Goal: Task Accomplishment & Management: Manage account settings

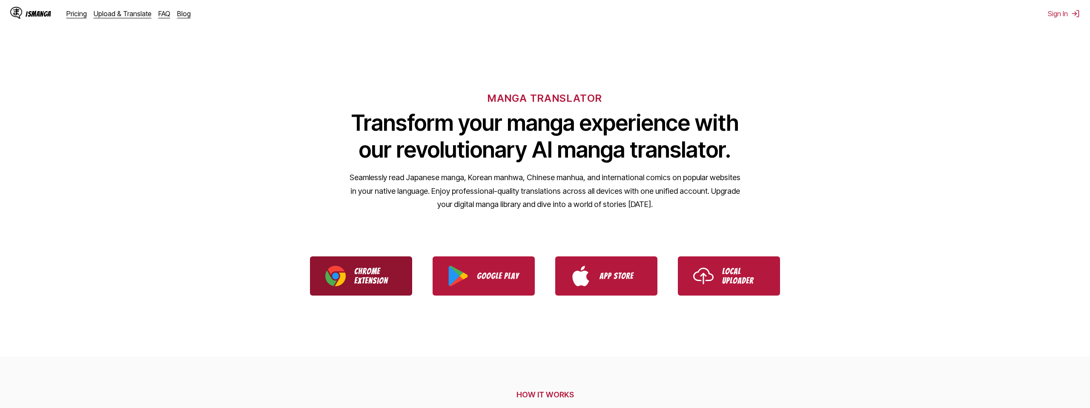
click at [384, 283] on p "Chrome Extension" at bounding box center [375, 276] width 43 height 19
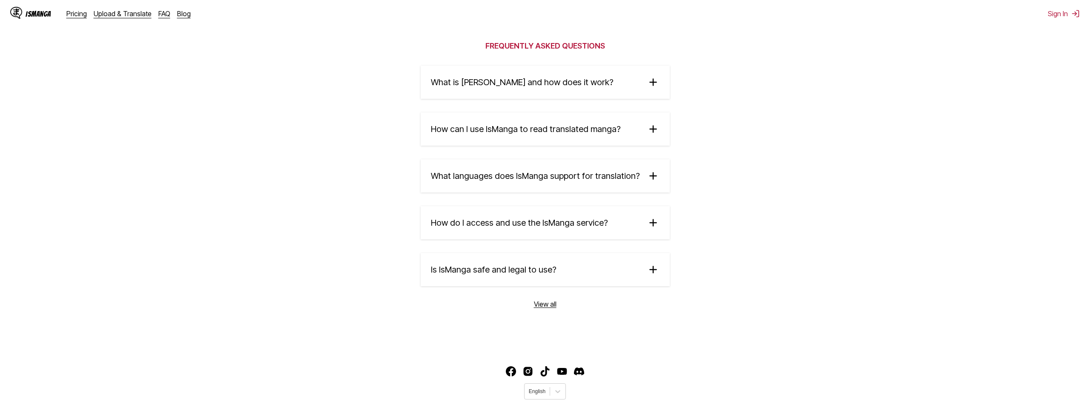
scroll to position [1391, 0]
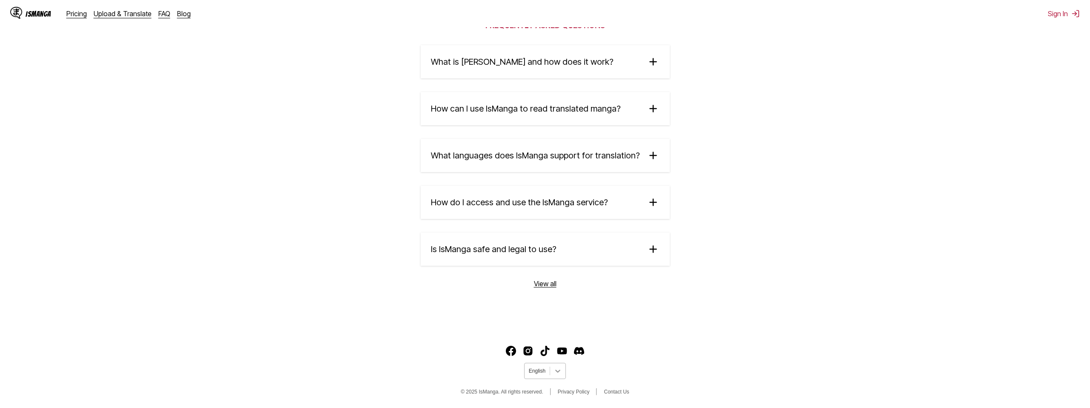
click at [551, 373] on div at bounding box center [557, 370] width 15 height 15
click at [549, 350] on div "中文(正體)" at bounding box center [545, 353] width 42 height 14
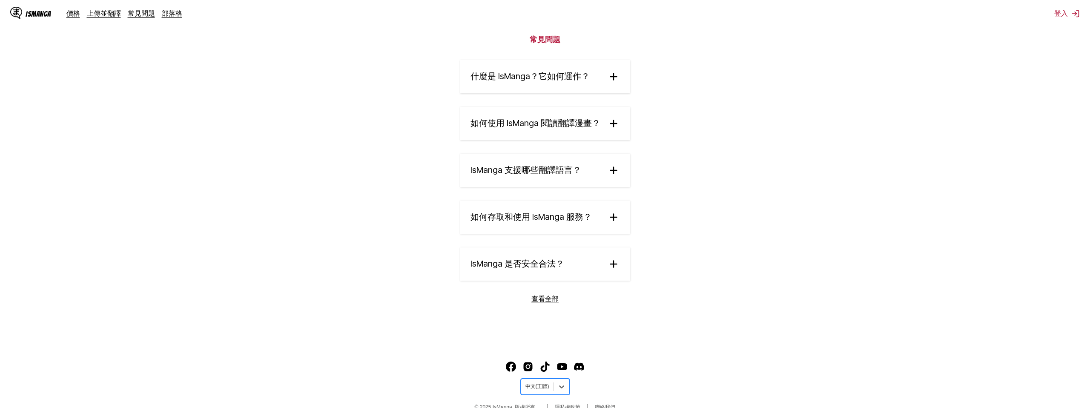
scroll to position [1392, 0]
click at [594, 231] on summary "如何存取和使用 IsManga 服務？" at bounding box center [545, 217] width 170 height 33
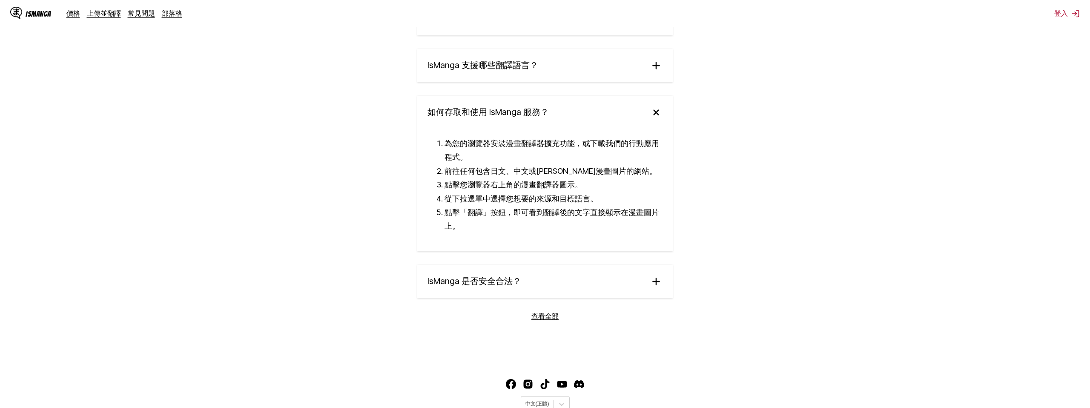
scroll to position [1500, 0]
click at [543, 319] on link "查看全部" at bounding box center [545, 314] width 27 height 9
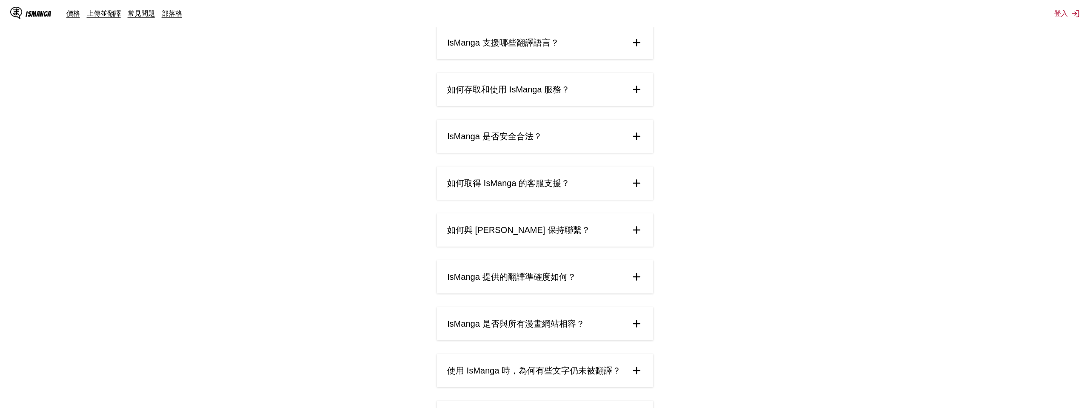
scroll to position [164, 0]
click at [616, 282] on summary "IsManga 提供的翻譯準確度如何？" at bounding box center [545, 276] width 216 height 33
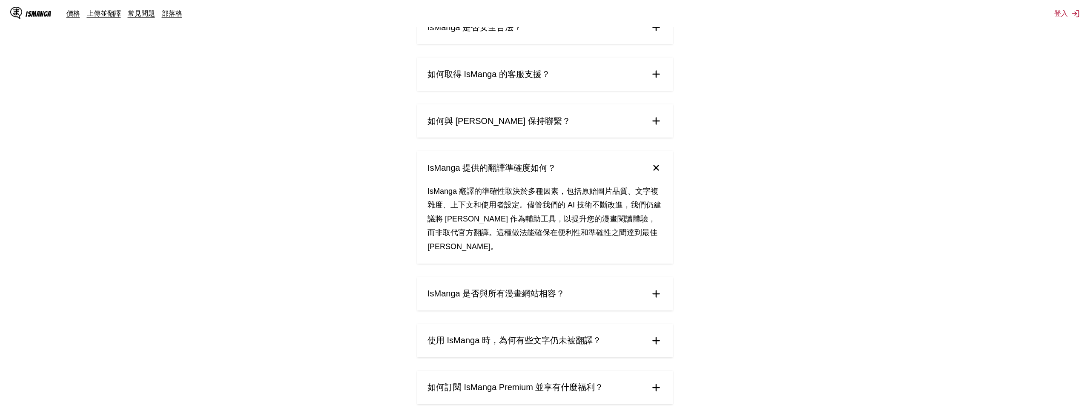
click at [612, 292] on summary "IsManga 是否與所有漫畫網站相容？" at bounding box center [545, 293] width 256 height 33
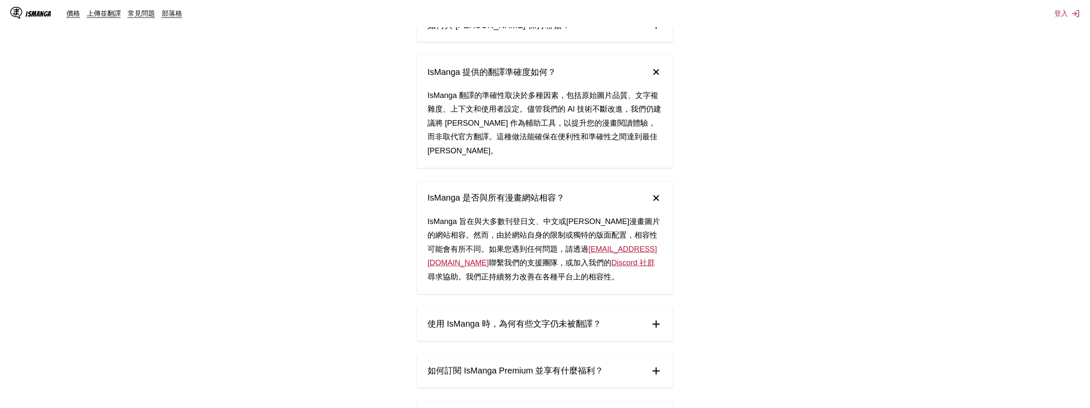
scroll to position [454, 0]
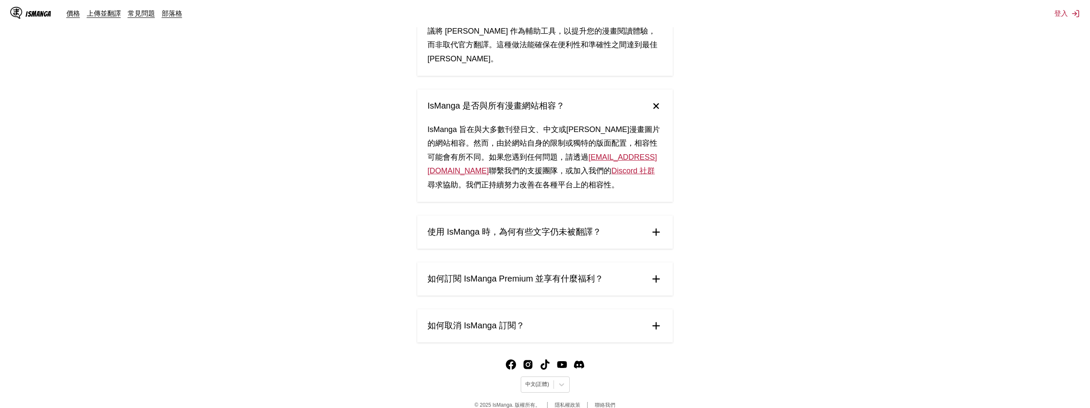
click at [640, 262] on summary "如何訂閱 IsManga Premium 並享有什麼福利？" at bounding box center [545, 278] width 256 height 33
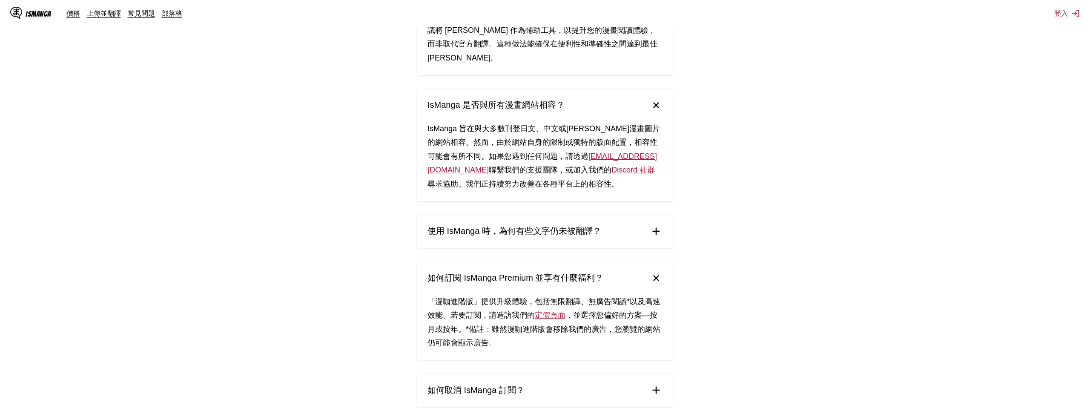
click at [541, 311] on link "定價頁面" at bounding box center [550, 315] width 31 height 9
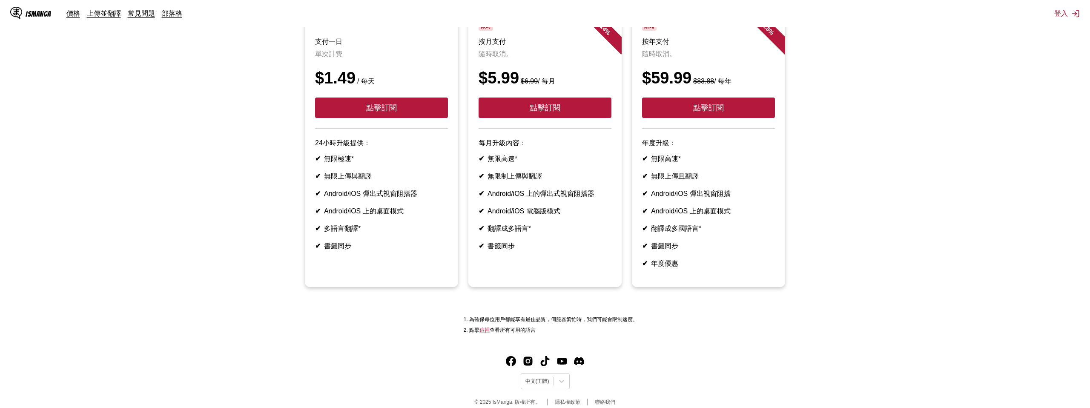
scroll to position [105, 0]
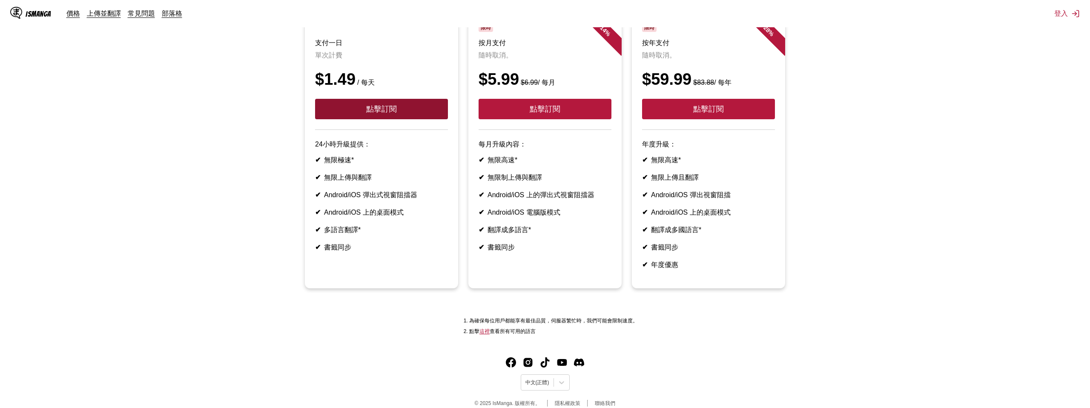
click at [404, 116] on button "點擊訂閱" at bounding box center [381, 109] width 133 height 20
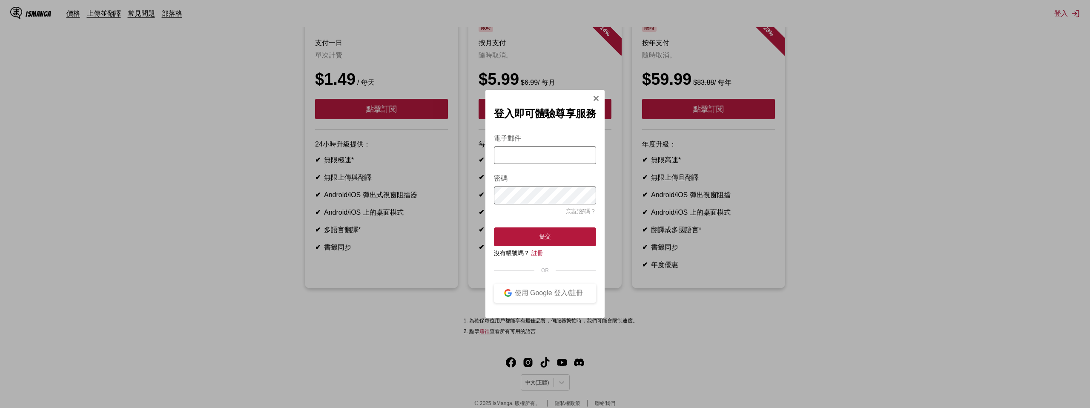
click at [559, 151] on input "電子郵件" at bounding box center [545, 155] width 102 height 17
click at [517, 107] on h2 "登入即可體驗尊享服務" at bounding box center [545, 114] width 102 height 14
click at [542, 303] on button "使用 Google 登入/註冊" at bounding box center [545, 293] width 102 height 19
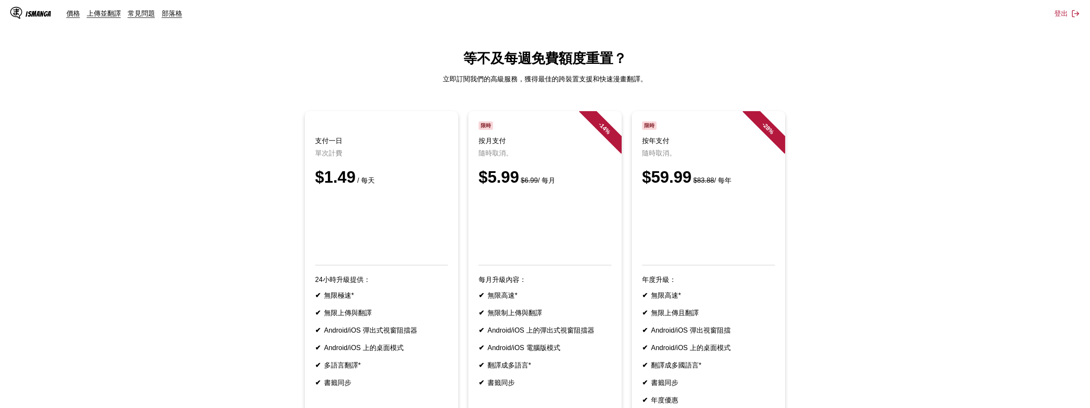
scroll to position [37, 0]
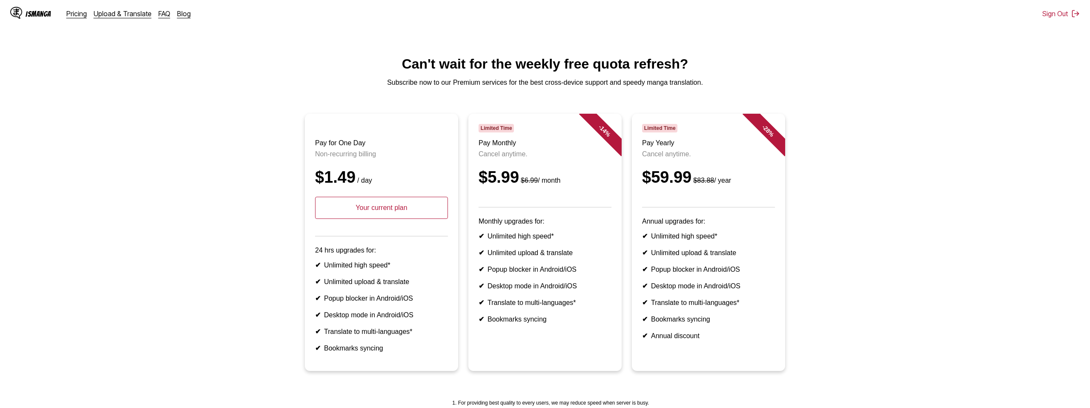
click at [382, 211] on p "Your current plan" at bounding box center [381, 208] width 133 height 22
click at [365, 213] on p "Your current plan" at bounding box center [381, 208] width 133 height 22
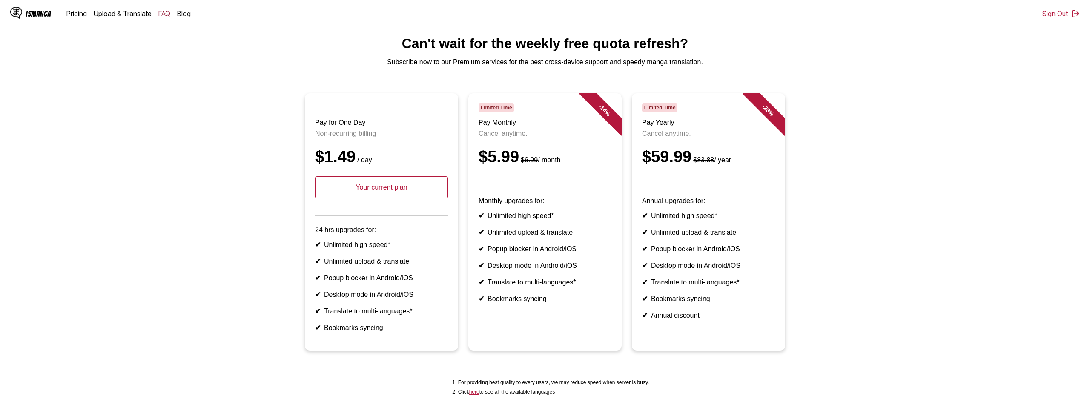
scroll to position [19, 0]
click at [165, 16] on link "FAQ" at bounding box center [164, 13] width 12 height 9
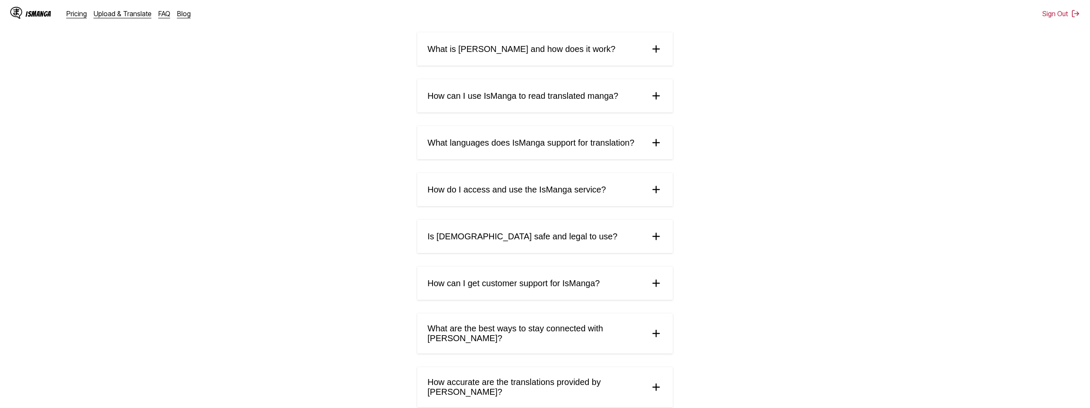
scroll to position [334, 0]
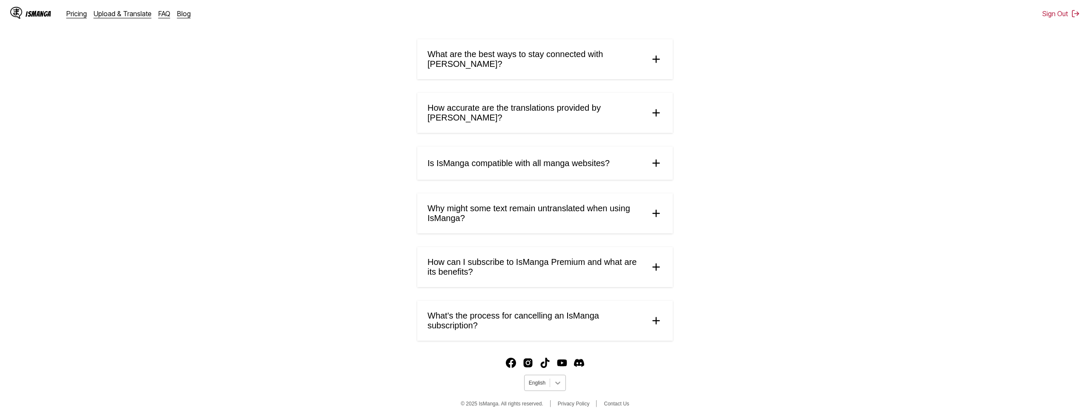
drag, startPoint x: 558, startPoint y: 371, endPoint x: 556, endPoint y: 376, distance: 4.6
click at [558, 382] on icon at bounding box center [557, 383] width 5 height 3
click at [549, 358] on div "中文(正體)" at bounding box center [545, 365] width 42 height 14
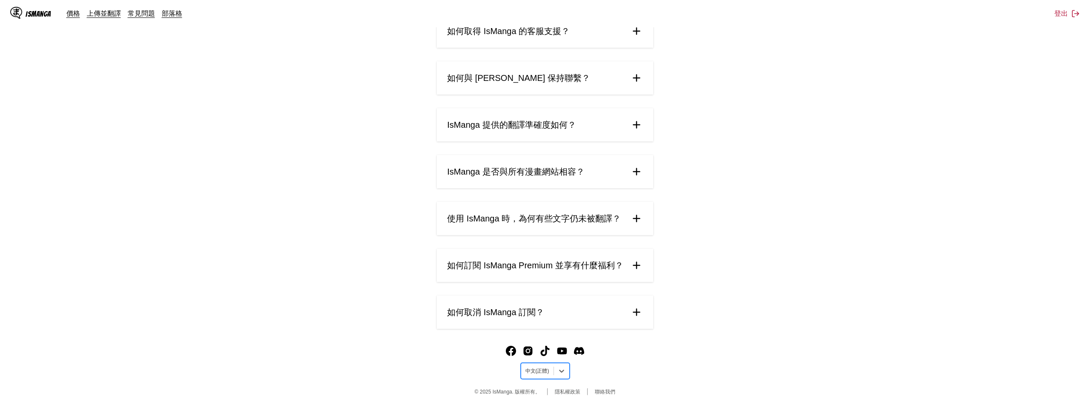
scroll to position [316, 0]
click at [610, 265] on span "如何訂閱 IsManga Premium 並享有什麼福利？" at bounding box center [535, 265] width 176 height 11
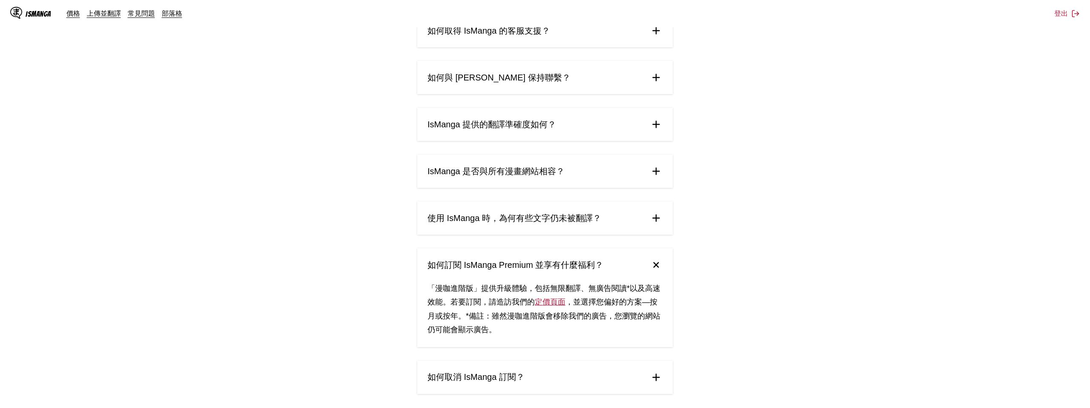
scroll to position [0, 0]
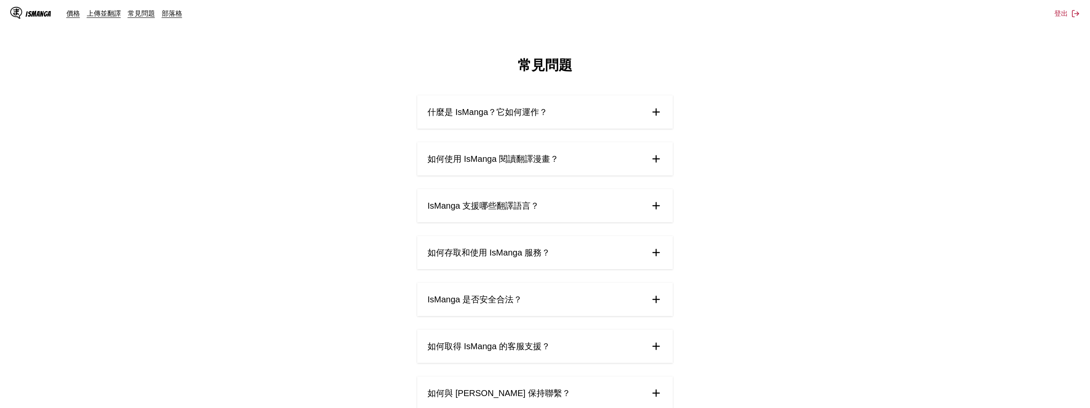
click at [40, 13] on div "IsManga" at bounding box center [39, 14] width 26 height 8
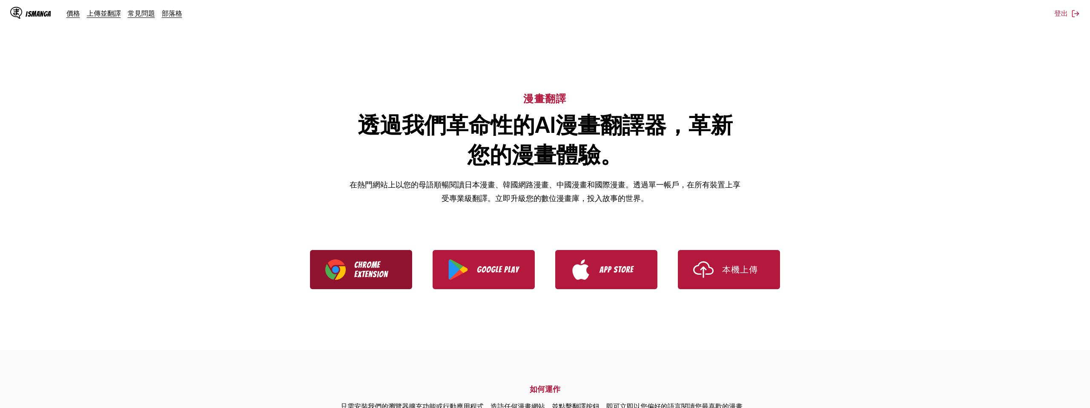
click at [360, 276] on p "Chrome Extension" at bounding box center [375, 269] width 43 height 19
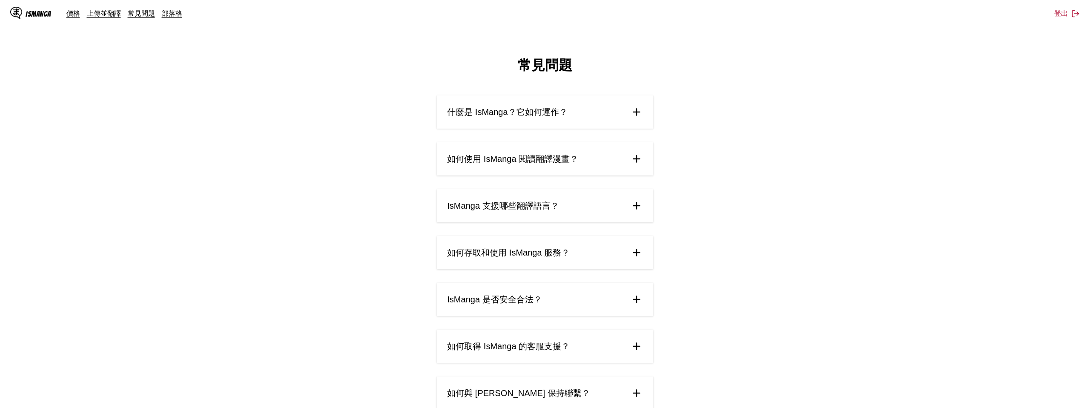
scroll to position [19, 0]
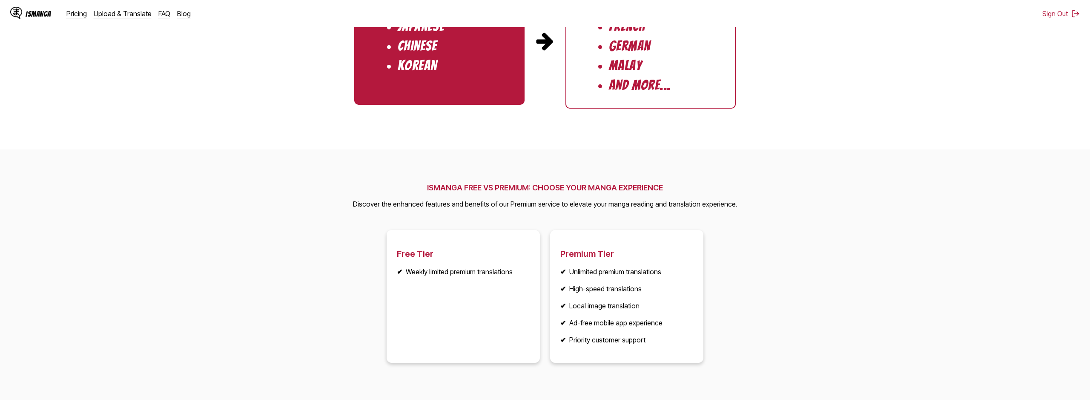
scroll to position [1391, 0]
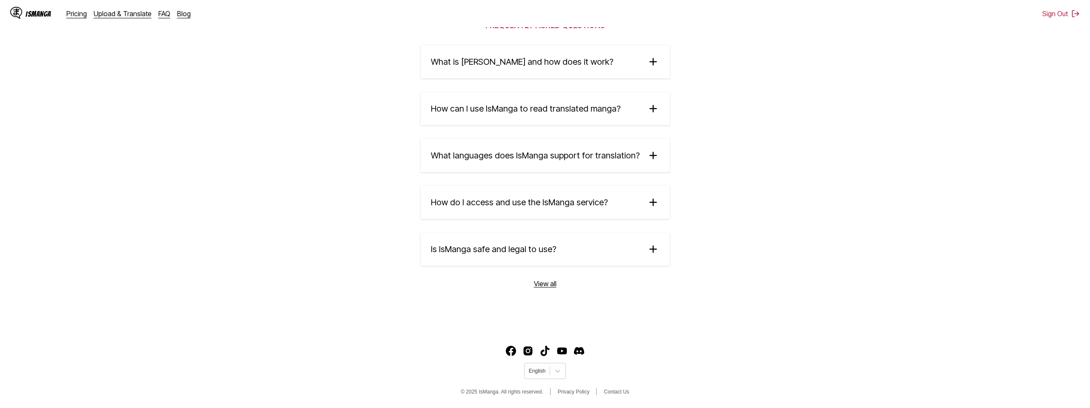
click at [549, 282] on link "View all" at bounding box center [545, 283] width 23 height 9
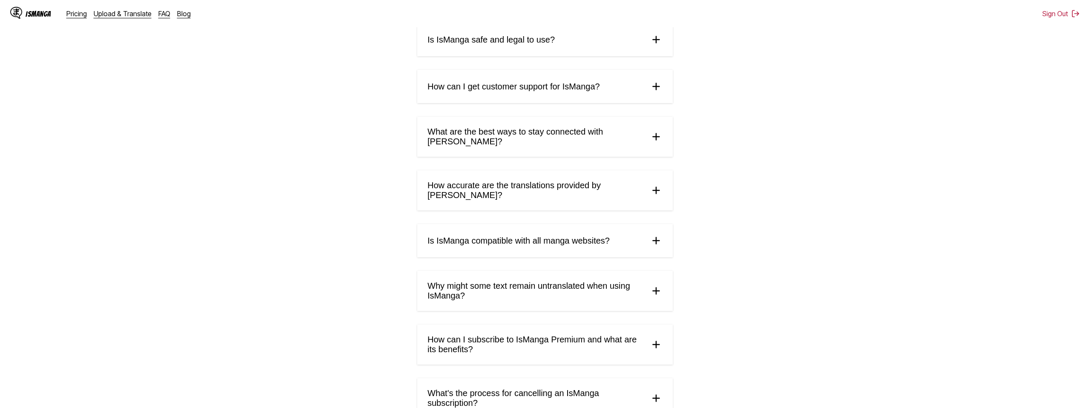
scroll to position [334, 0]
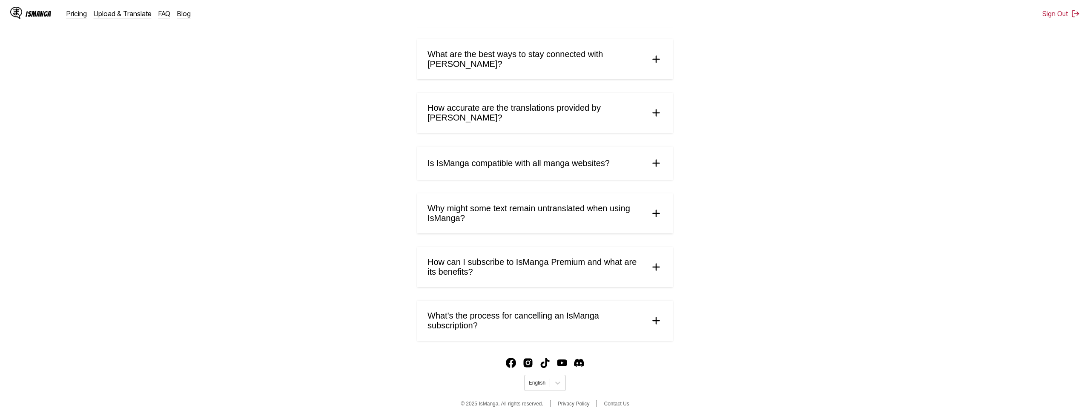
click at [591, 265] on summary "How can I subscribe to IsManga Premium and what are its benefits?" at bounding box center [545, 267] width 256 height 40
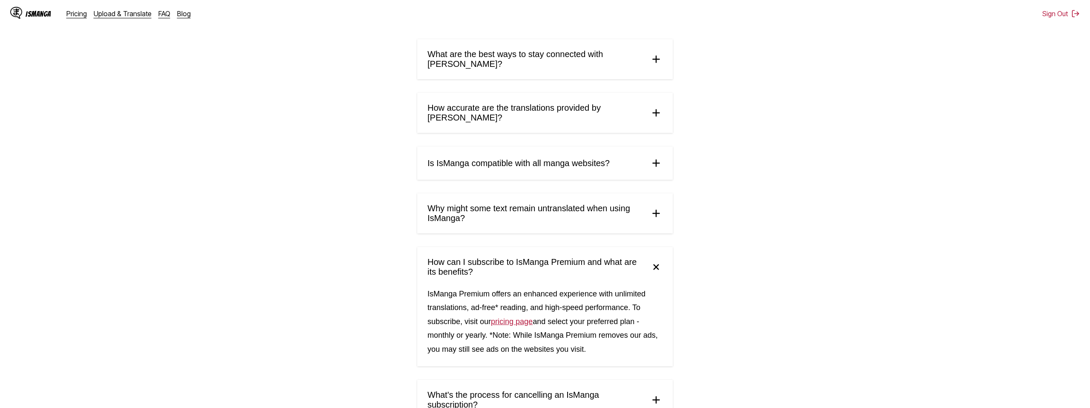
click at [533, 317] on link "pricing page" at bounding box center [512, 321] width 42 height 9
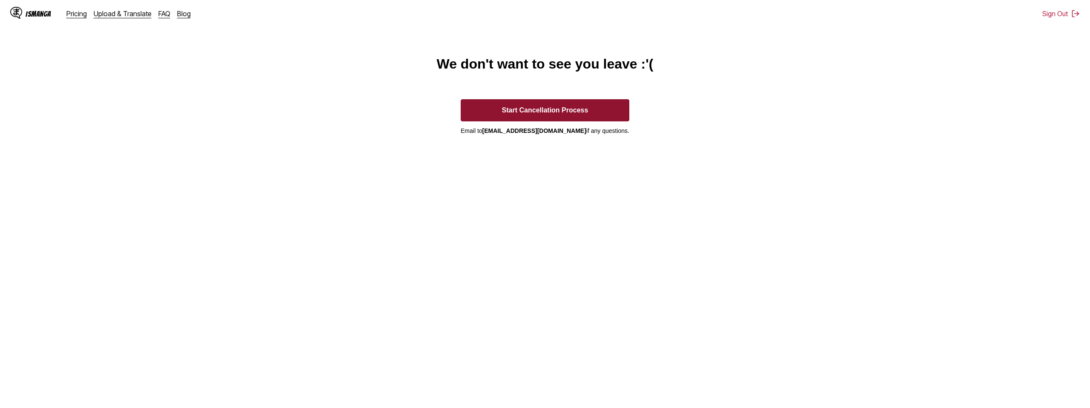
click at [576, 113] on button "Start Cancellation Process" at bounding box center [545, 110] width 169 height 22
click at [576, 103] on button "Start Cancellation Process" at bounding box center [545, 110] width 169 height 22
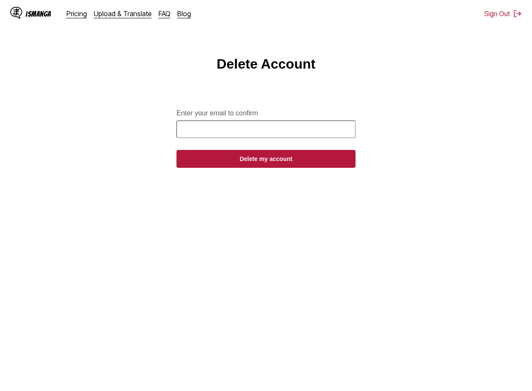
click at [309, 134] on input "Enter your email to confirm" at bounding box center [265, 129] width 179 height 17
type input "**********"
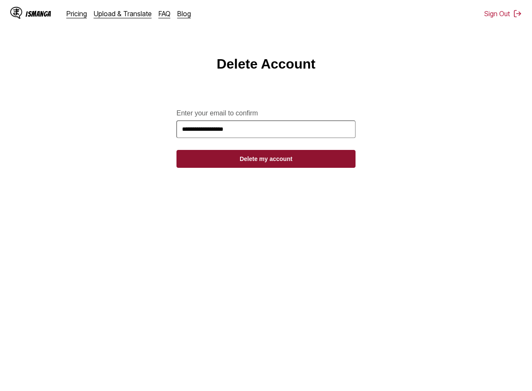
click at [264, 161] on button "Delete my account" at bounding box center [265, 159] width 179 height 18
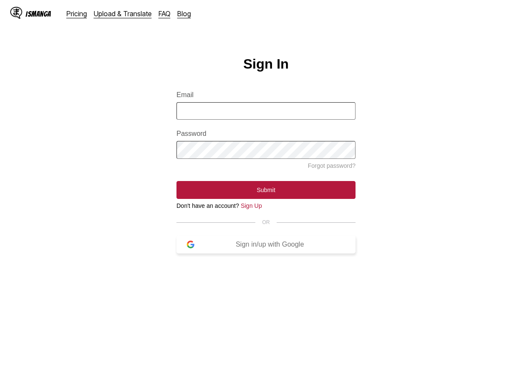
click at [320, 248] on div "Sign in/up with Google" at bounding box center [269, 245] width 151 height 8
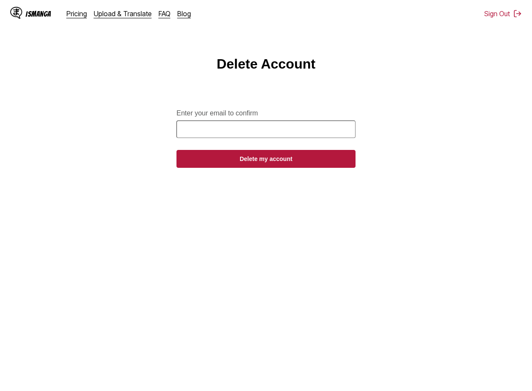
click at [214, 135] on input "Enter your email to confirm" at bounding box center [265, 129] width 179 height 17
type input "**********"
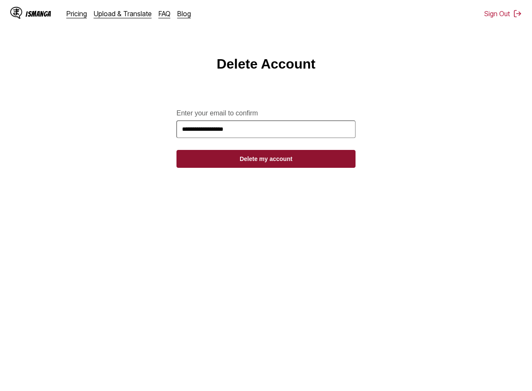
click at [239, 159] on button "Delete my account" at bounding box center [265, 159] width 179 height 18
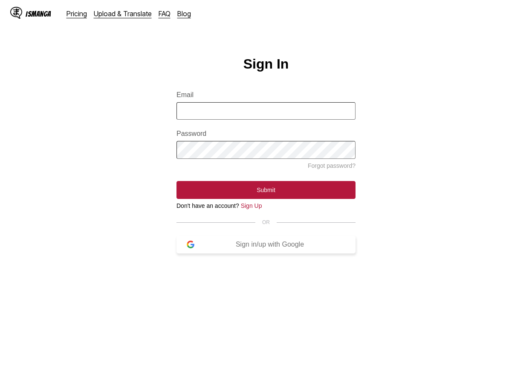
click at [298, 246] on div "Sign in/up with Google" at bounding box center [269, 245] width 151 height 8
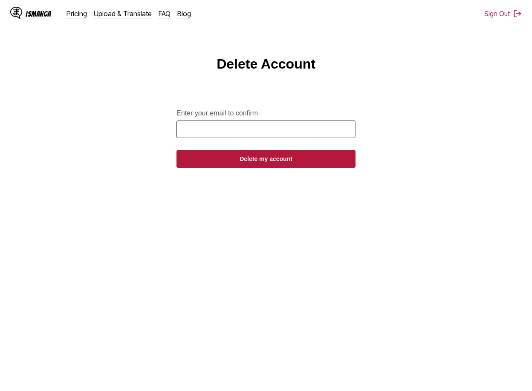
click at [284, 135] on input "Enter your email to confirm" at bounding box center [265, 129] width 179 height 17
type input "**********"
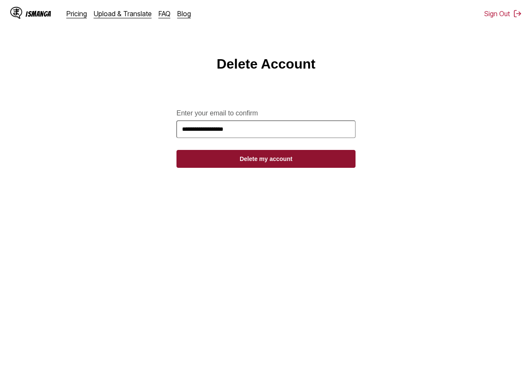
click at [275, 164] on button "Delete my account" at bounding box center [265, 159] width 179 height 18
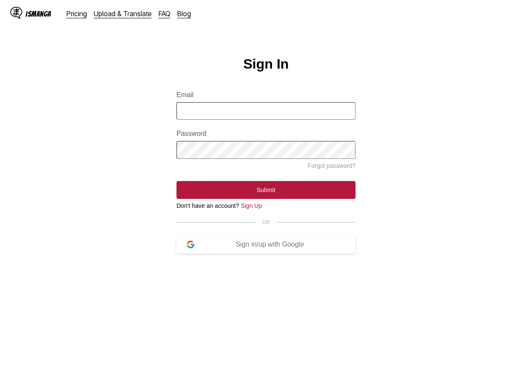
click at [221, 106] on input "Email" at bounding box center [265, 110] width 179 height 17
type input "**********"
click at [273, 251] on button "Sign in/up with Google" at bounding box center [265, 245] width 179 height 18
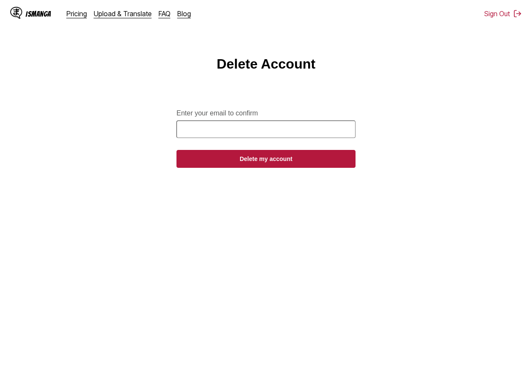
click at [245, 128] on input "Enter your email to confirm" at bounding box center [265, 129] width 179 height 17
type input "**********"
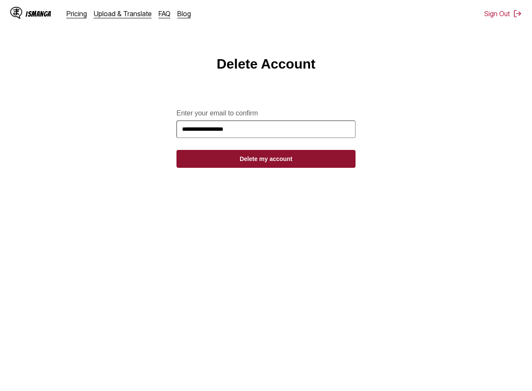
click at [258, 166] on button "Delete my account" at bounding box center [265, 159] width 179 height 18
